Goal: Download file/media

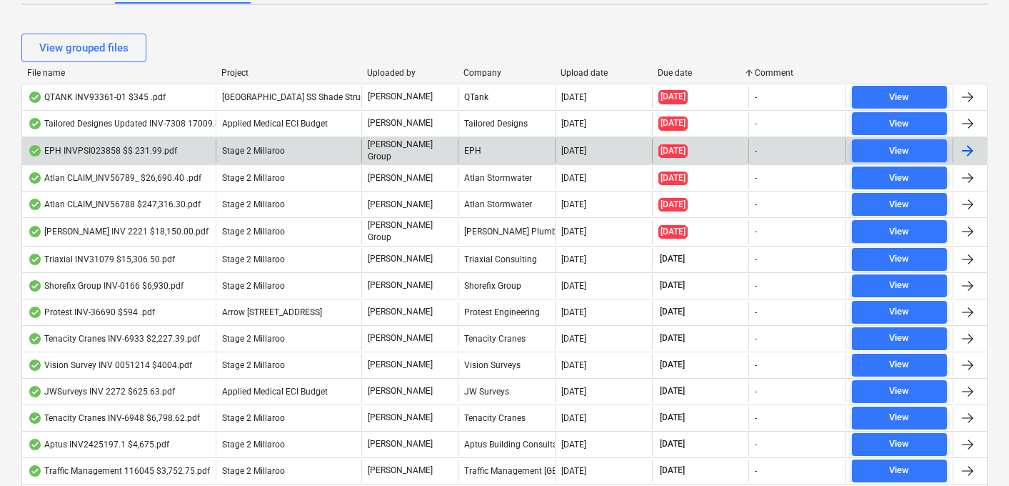
scroll to position [300, 0]
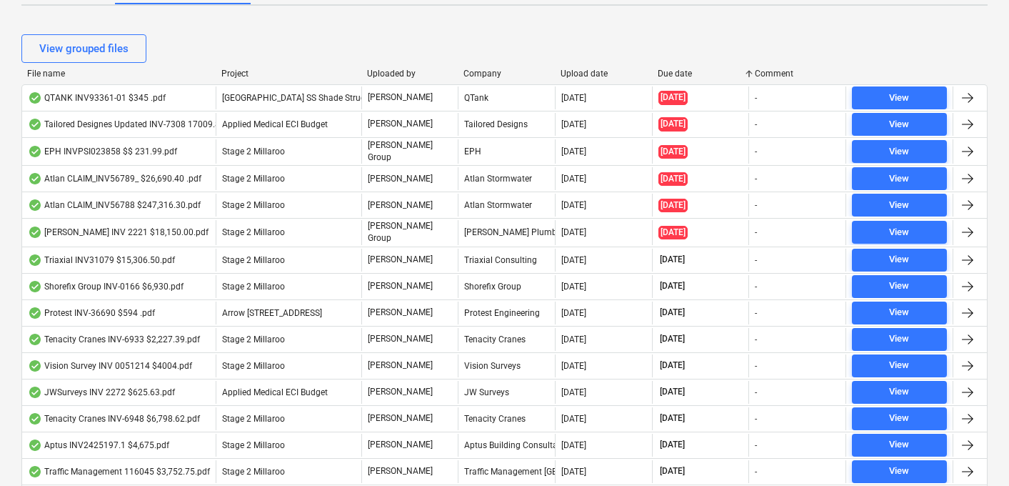
click at [674, 75] on div "Due date" at bounding box center [701, 74] width 86 height 10
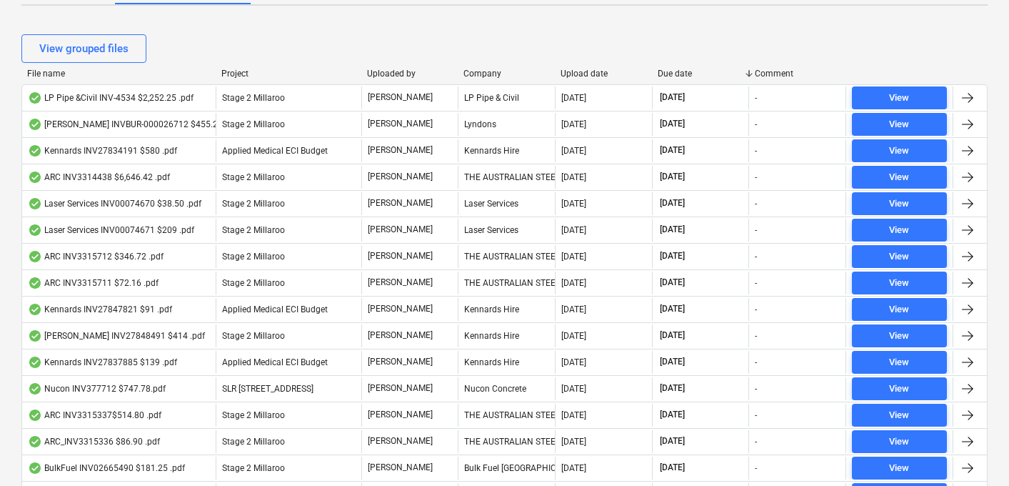
click at [673, 75] on div "Due date" at bounding box center [701, 74] width 86 height 10
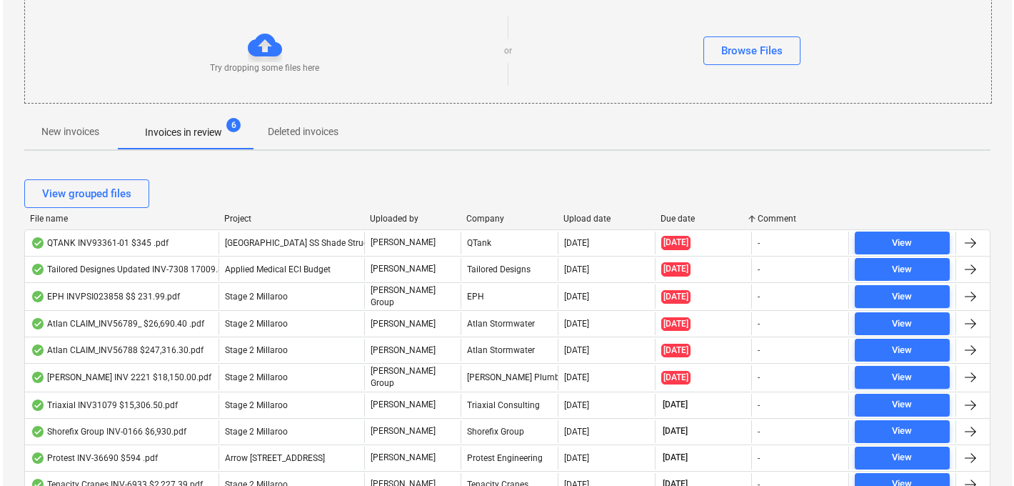
scroll to position [0, 0]
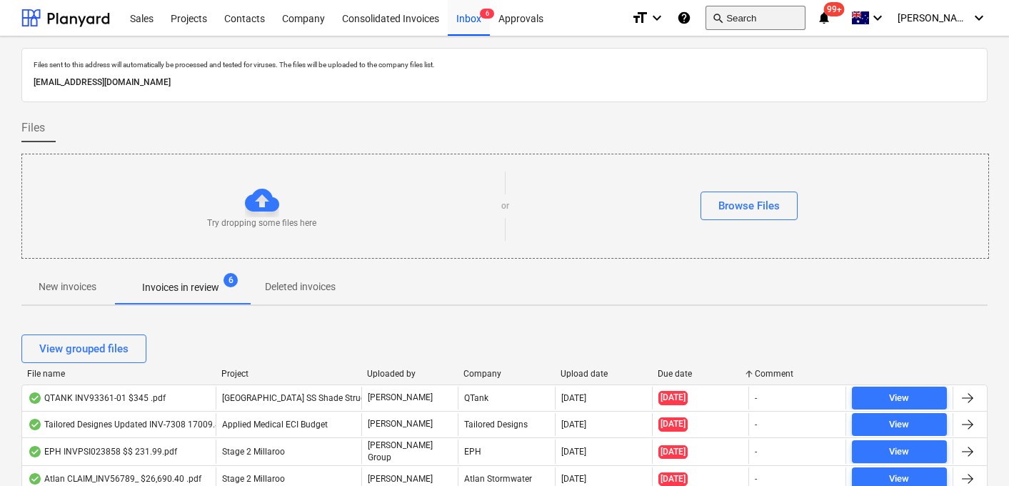
click at [799, 19] on button "search Search" at bounding box center [756, 18] width 100 height 24
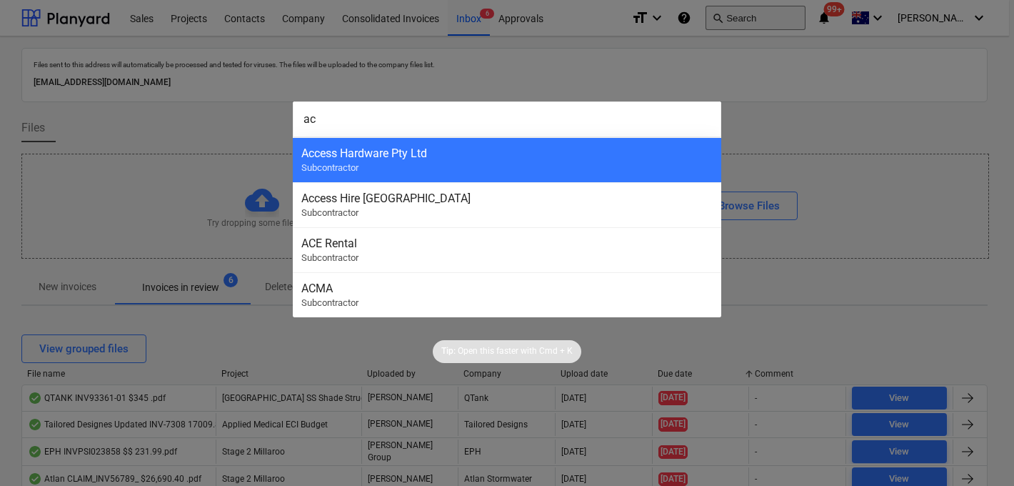
type input "ace"
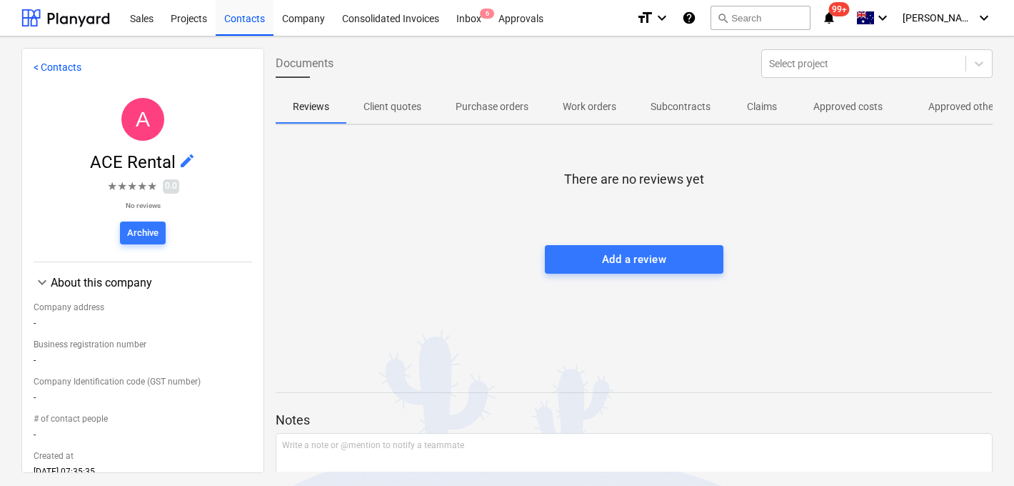
click at [941, 109] on p "Approved other costs" at bounding box center [976, 106] width 95 height 15
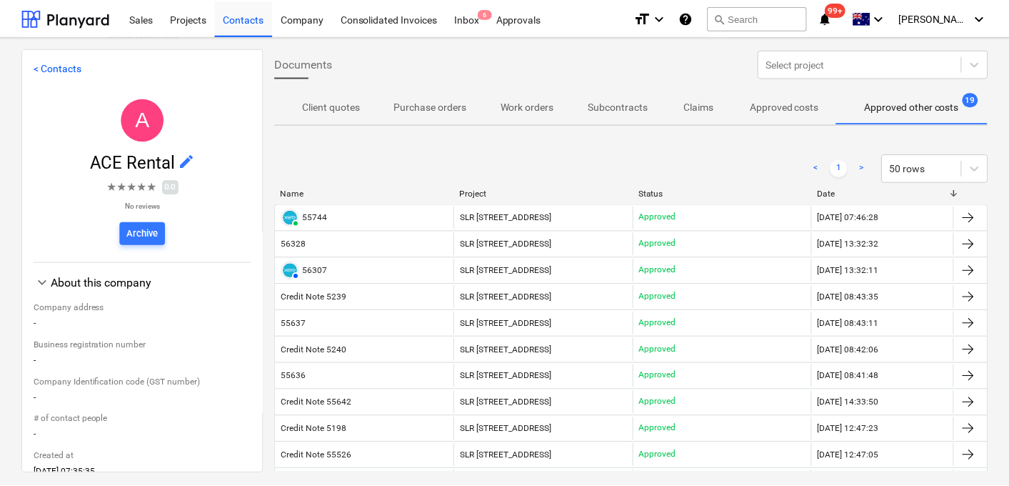
scroll to position [0, 64]
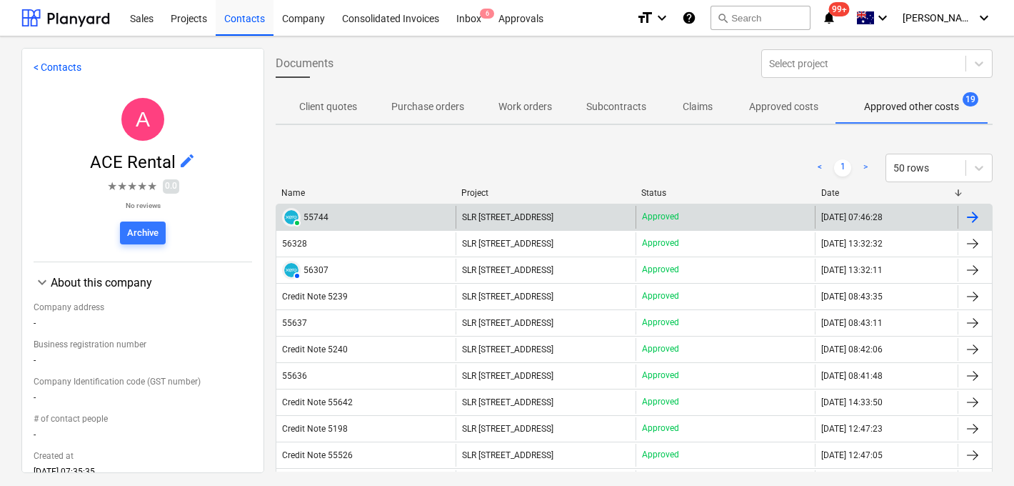
click at [324, 219] on div "55744" at bounding box center [316, 217] width 25 height 10
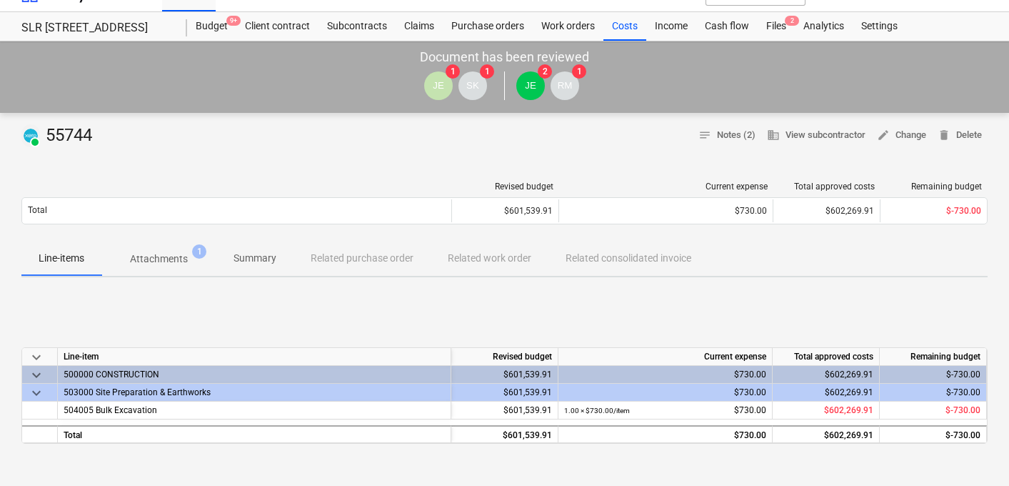
scroll to position [25, 0]
click at [180, 249] on span "Attachments 1" at bounding box center [158, 258] width 115 height 26
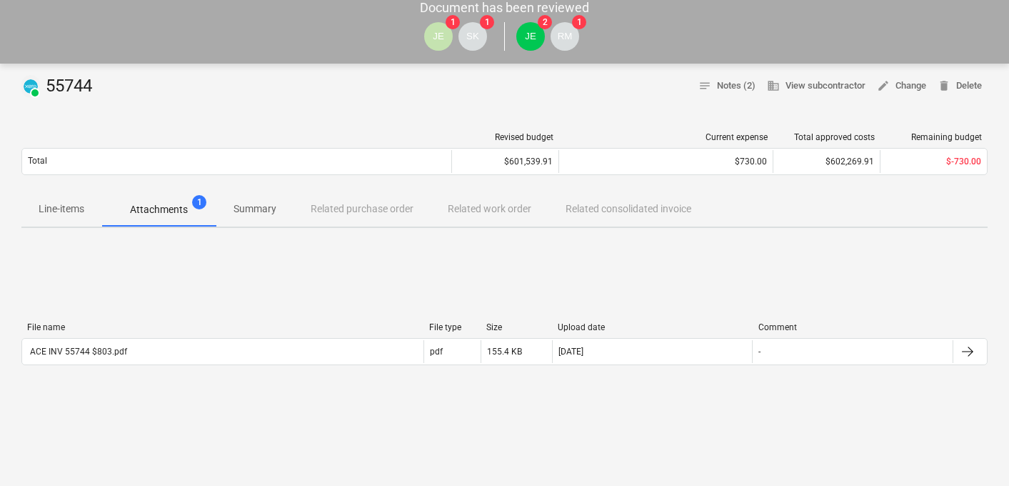
scroll to position [25, 0]
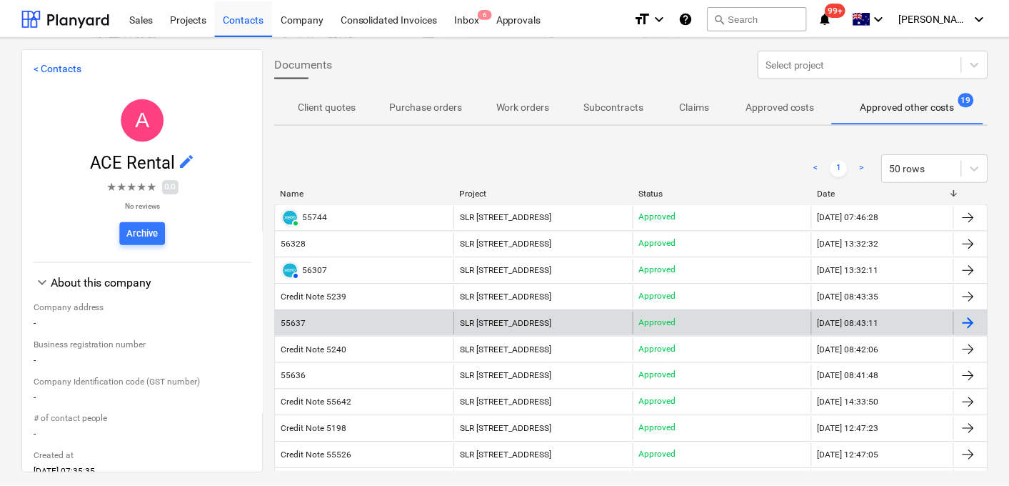
scroll to position [10, 0]
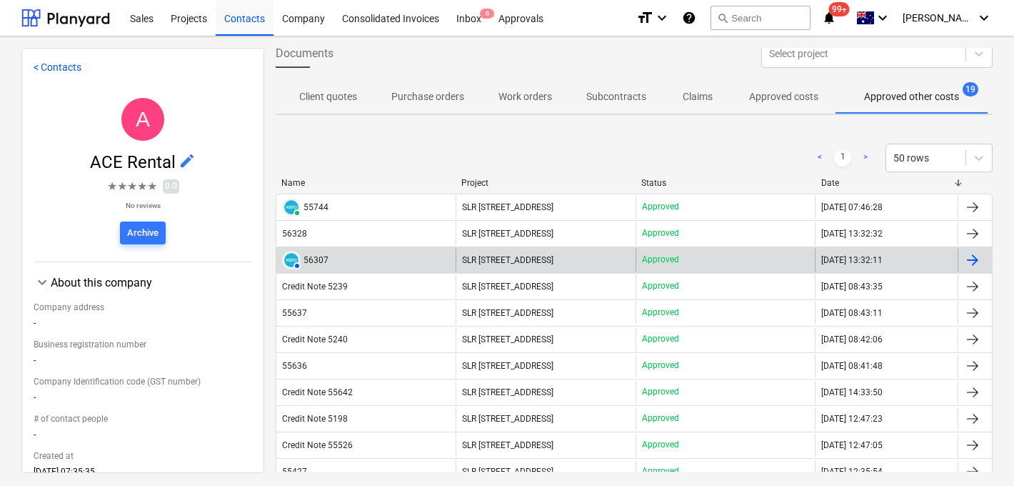
click at [314, 262] on div "56307" at bounding box center [316, 260] width 25 height 10
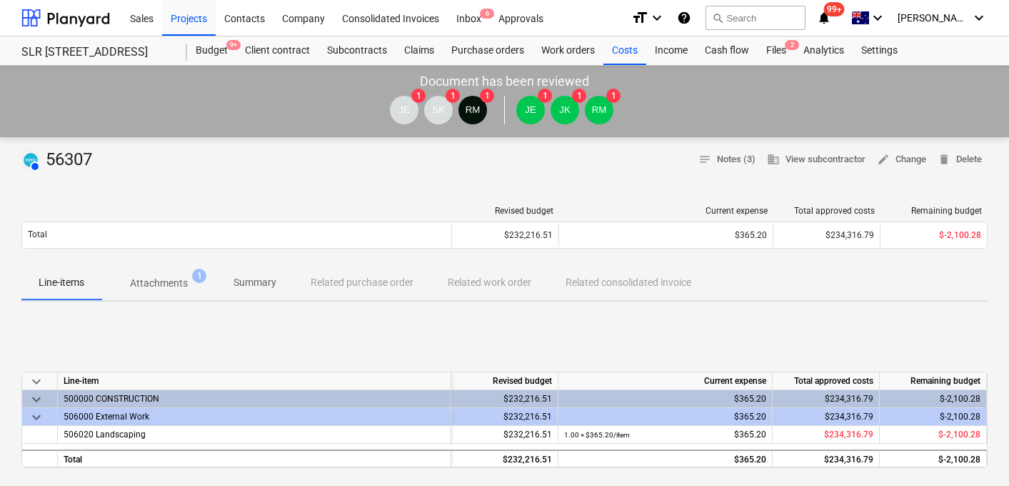
click at [179, 276] on p "Attachments" at bounding box center [159, 283] width 58 height 15
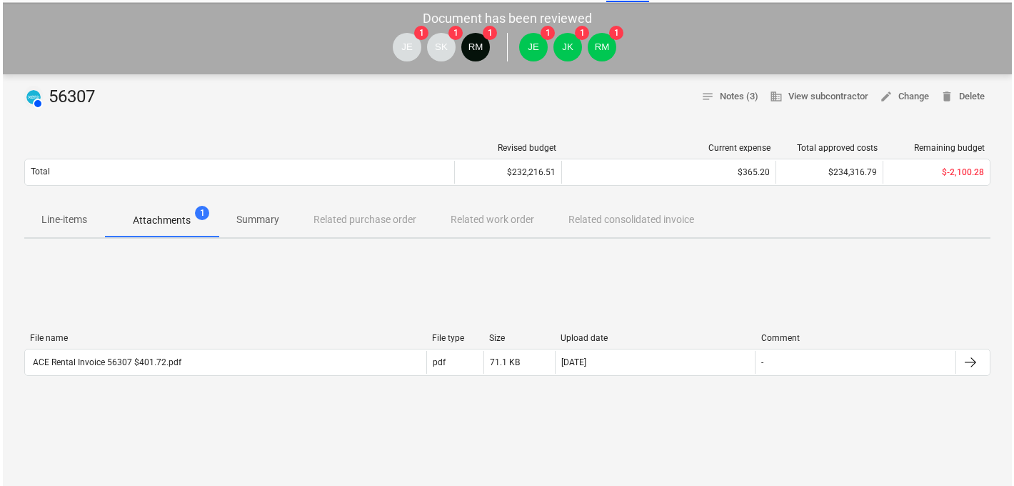
scroll to position [64, 0]
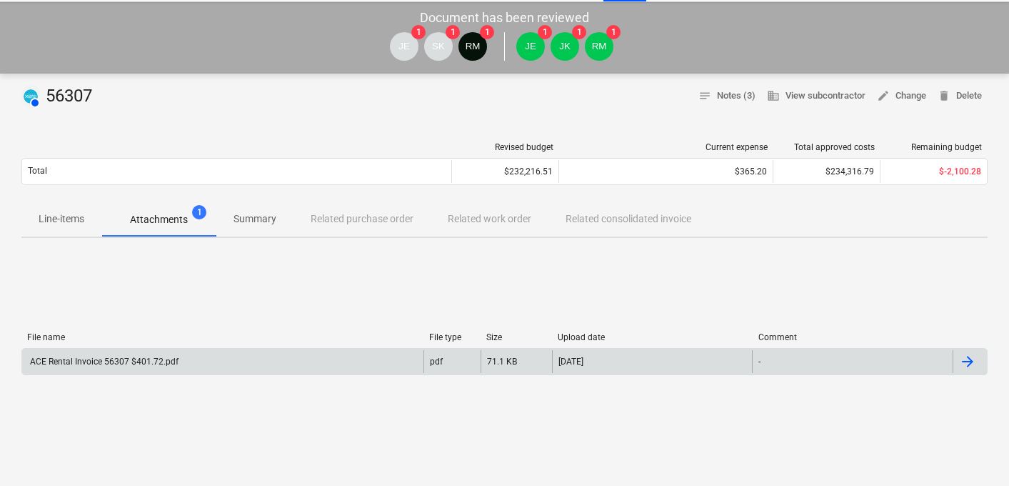
click at [126, 360] on div "ACE Rental Invoice 56307 $401.72.pdf" at bounding box center [103, 361] width 151 height 10
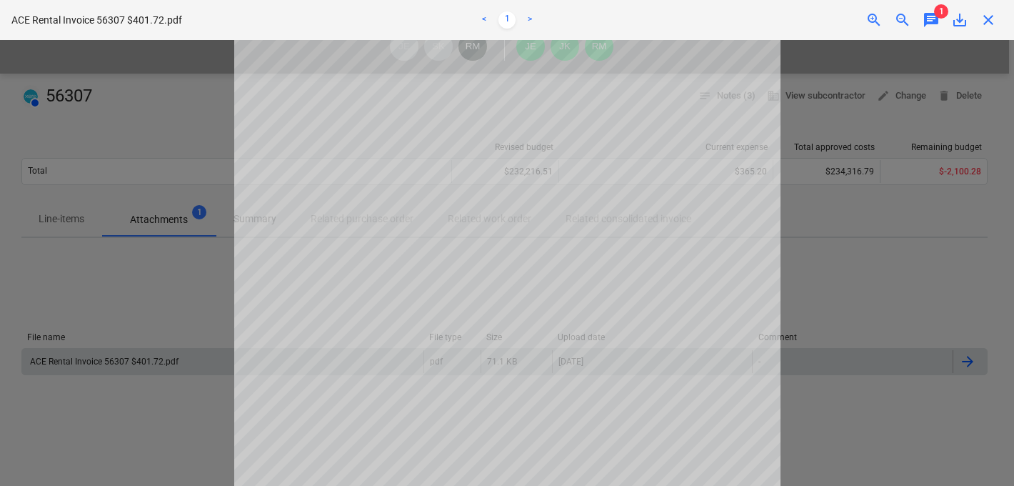
scroll to position [264, 0]
click at [932, 19] on span "chat" at bounding box center [931, 19] width 17 height 17
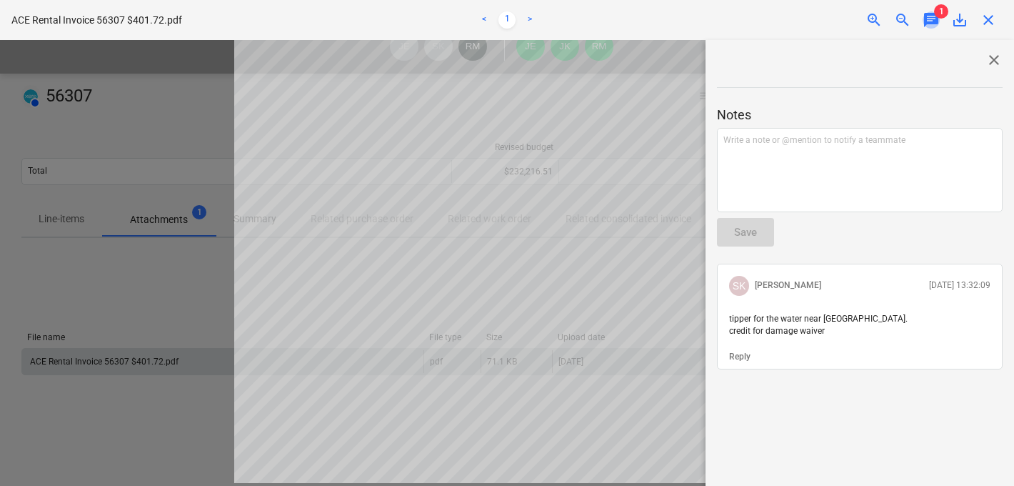
click at [932, 19] on span "chat" at bounding box center [931, 19] width 17 height 17
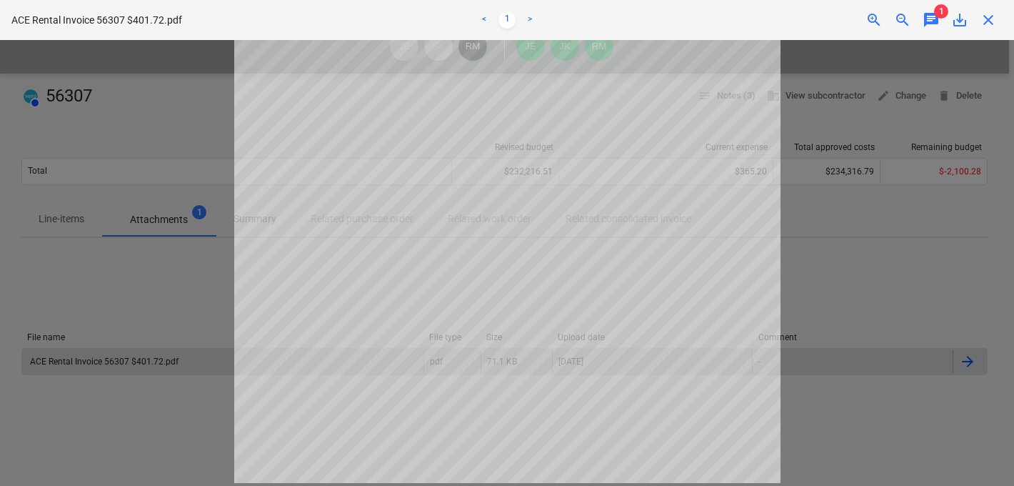
scroll to position [0, 0]
click at [959, 19] on span "save_alt" at bounding box center [959, 19] width 17 height 17
click at [953, 21] on span "save_alt" at bounding box center [959, 19] width 17 height 17
click at [989, 22] on span "close" at bounding box center [988, 19] width 17 height 17
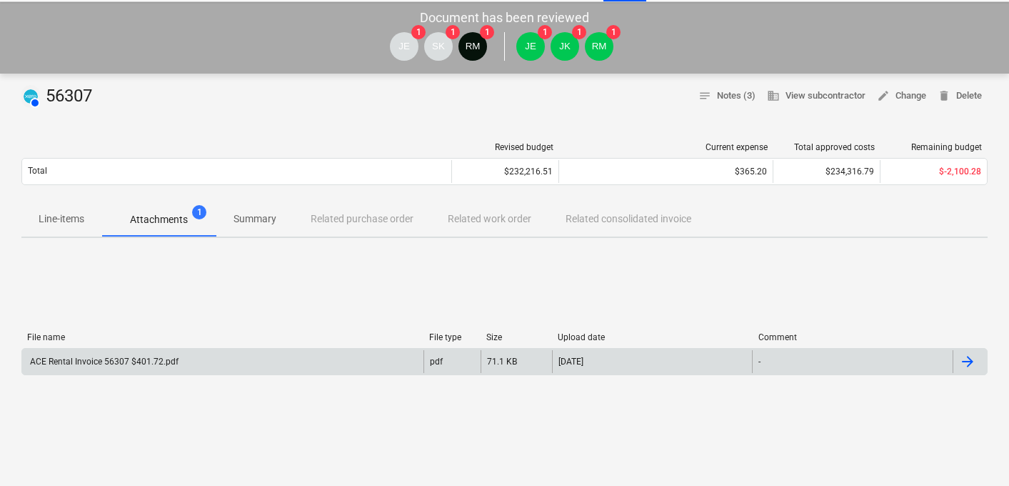
click at [373, 310] on div "File name File type Size Upload date Comment ACE Rental Invoice 56307 $401.72.p…" at bounding box center [504, 356] width 966 height 214
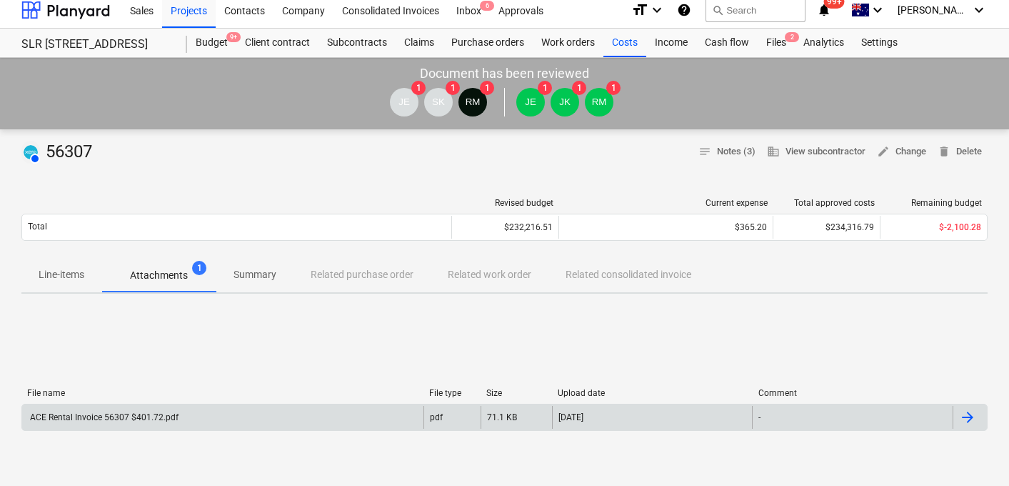
scroll to position [7, 0]
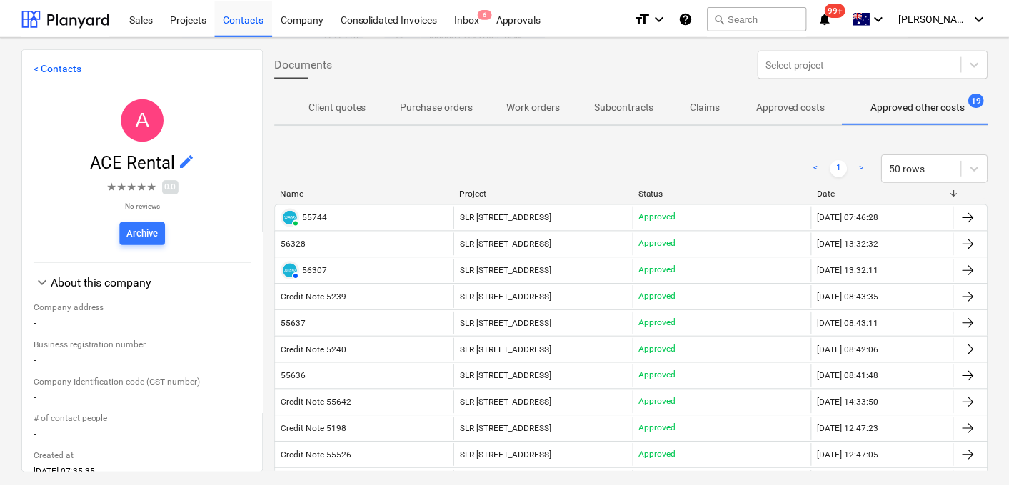
scroll to position [0, 64]
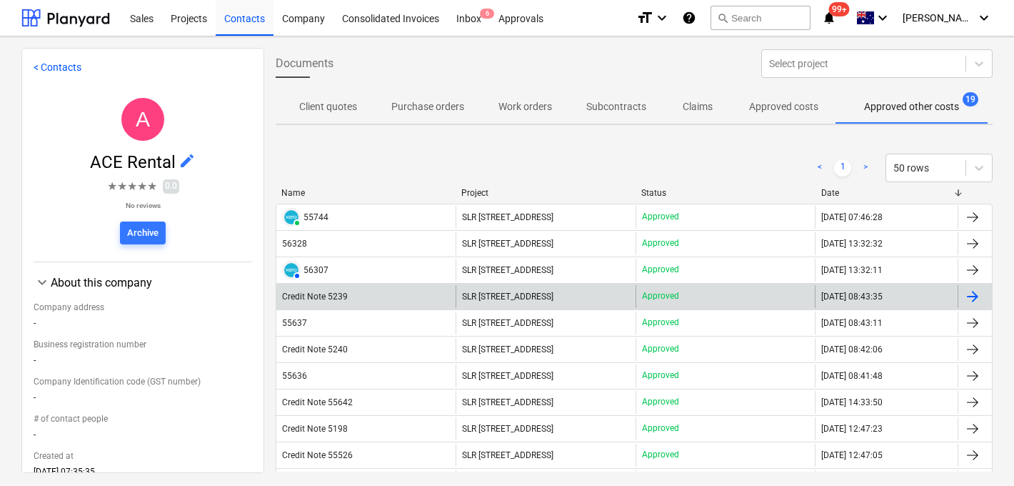
click at [340, 301] on div "Credit Note 5239" at bounding box center [315, 296] width 66 height 10
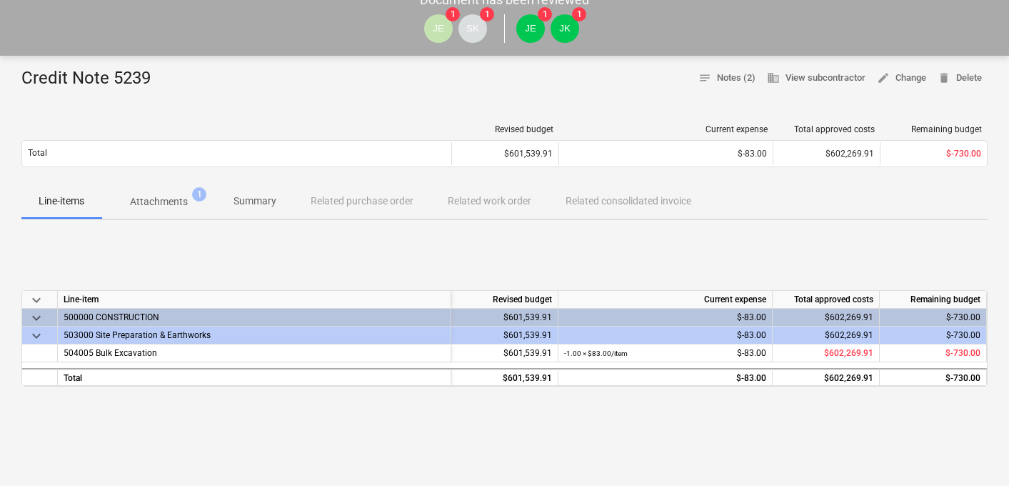
scroll to position [82, 0]
click at [281, 276] on div "keyboard_arrow_down Line-item Revised budget Current expense Total approved cos…" at bounding box center [504, 338] width 966 height 214
click at [168, 202] on p "Attachments" at bounding box center [159, 201] width 58 height 15
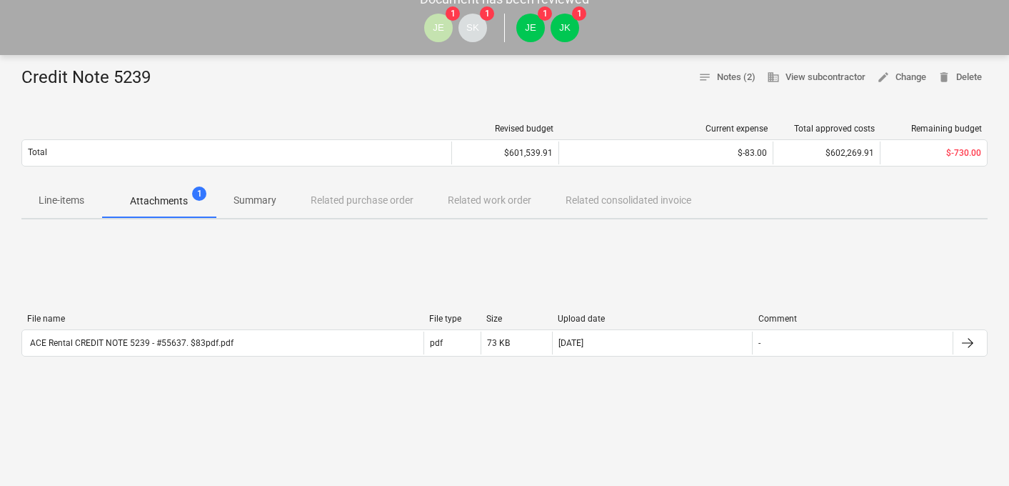
click at [181, 279] on div "File name File type Size Upload date Comment ACE Rental CREDIT NOTE 5239 - #556…" at bounding box center [504, 338] width 966 height 214
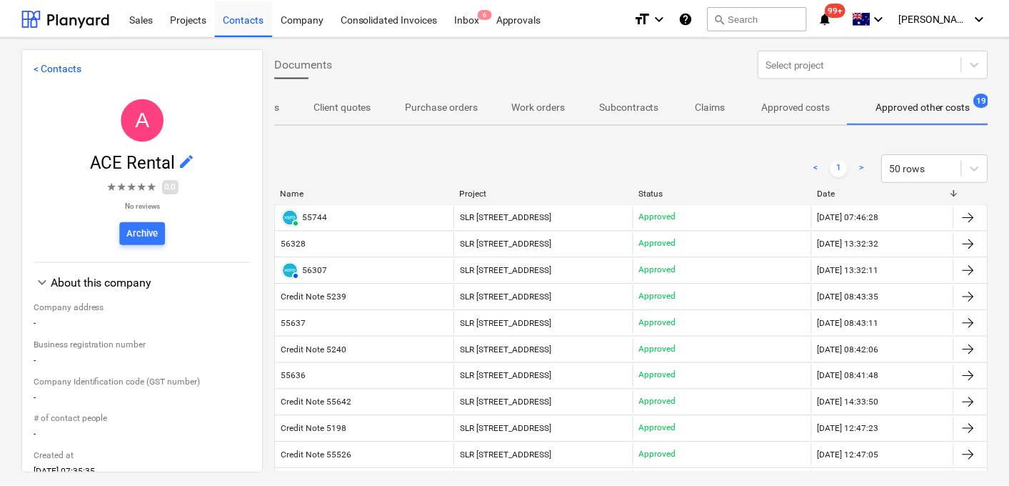
scroll to position [0, 64]
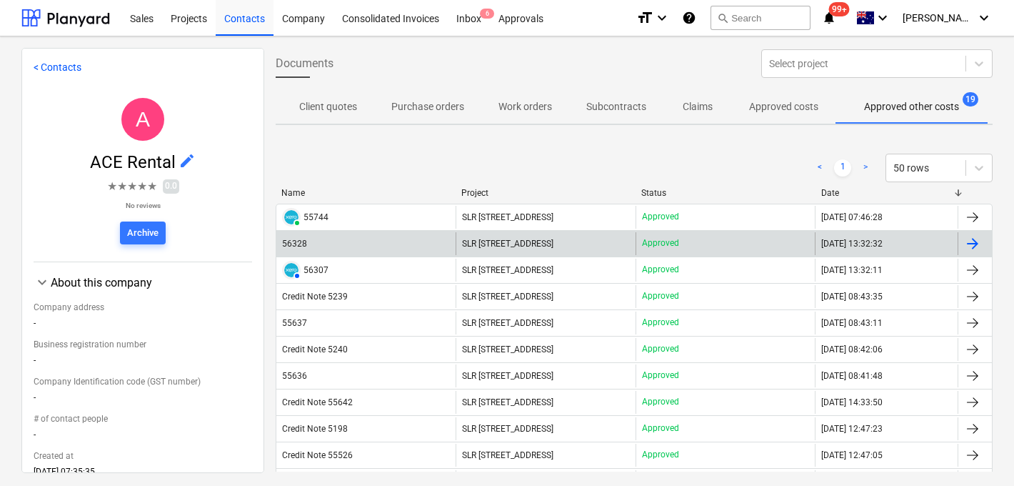
click at [297, 243] on div "56328" at bounding box center [294, 244] width 25 height 10
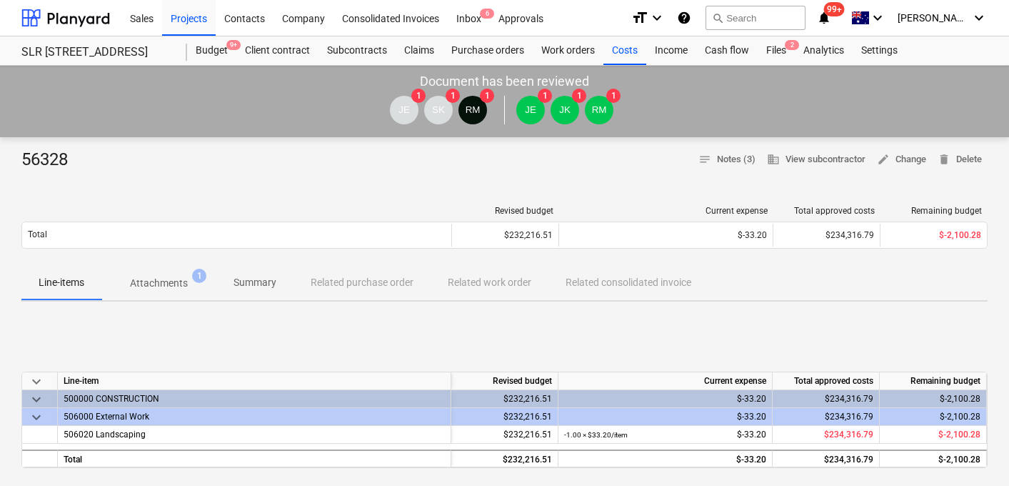
click at [164, 286] on p "Attachments" at bounding box center [159, 283] width 58 height 15
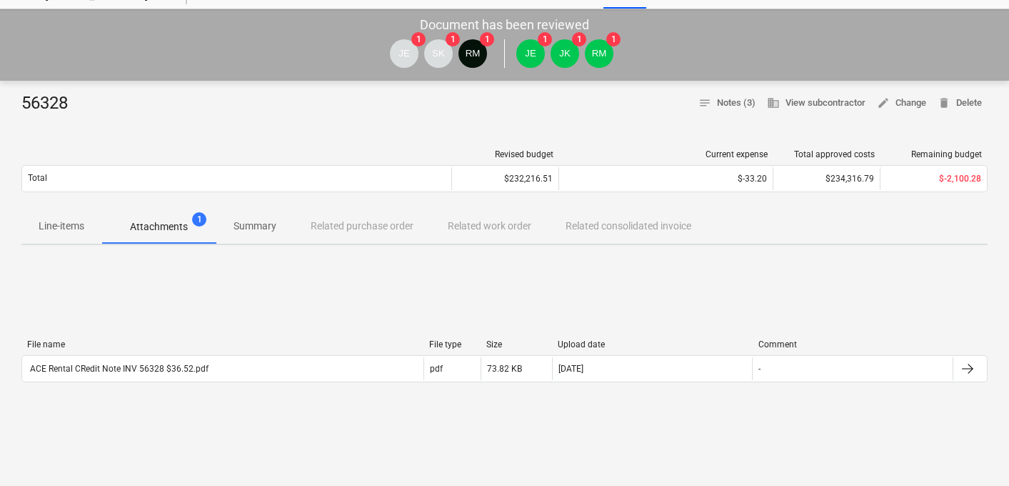
scroll to position [71, 0]
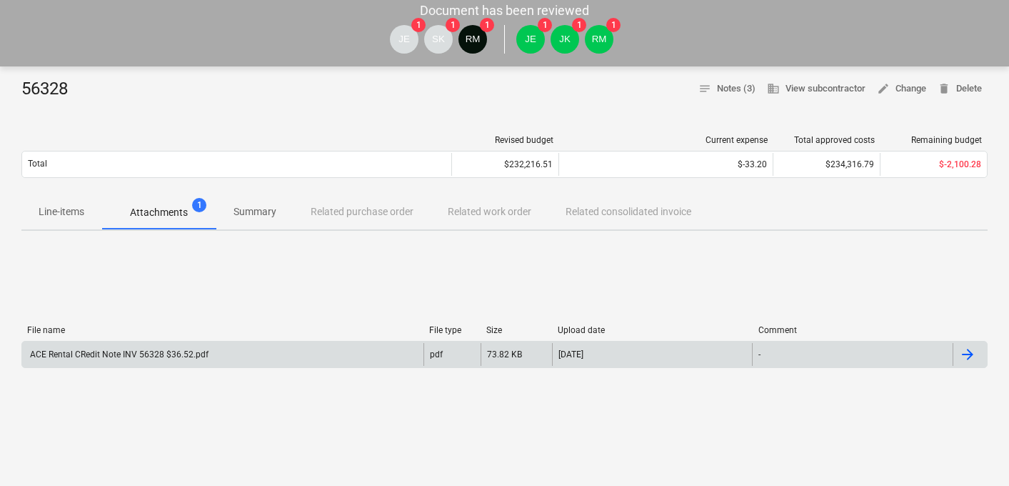
click at [165, 348] on div "ACE Rental CRedit Note INV 56328 $36.52.pdf" at bounding box center [222, 354] width 401 height 23
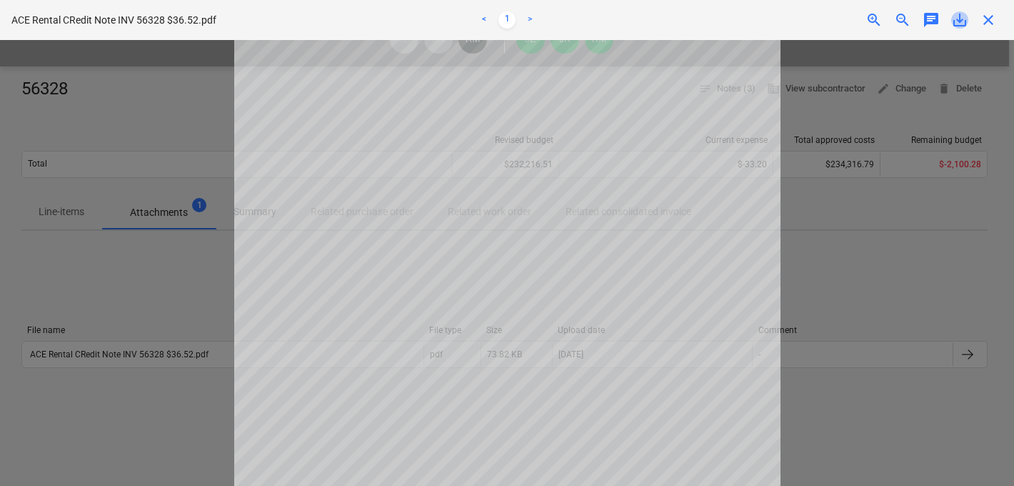
click at [953, 17] on span "save_alt" at bounding box center [959, 19] width 17 height 17
click at [989, 21] on span "close" at bounding box center [988, 19] width 17 height 17
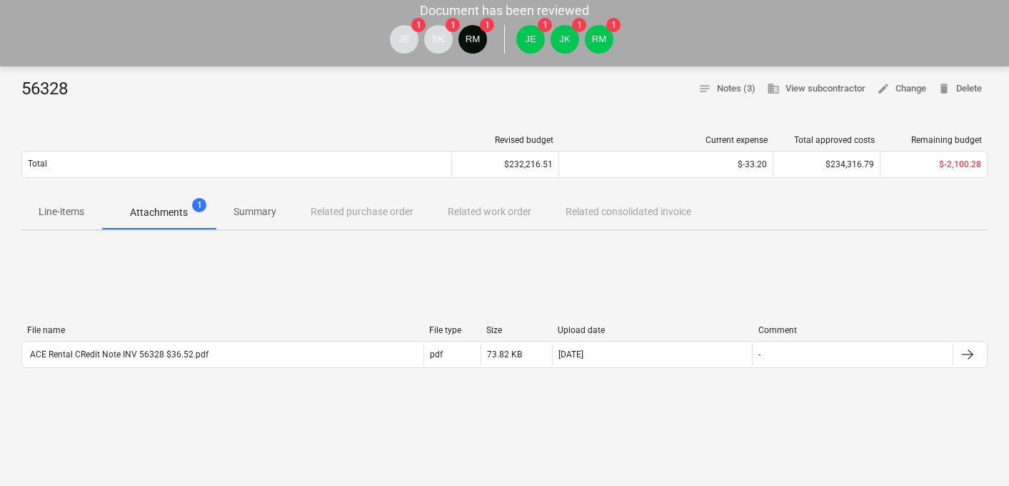
scroll to position [0, 0]
